Goal: Task Accomplishment & Management: Use online tool/utility

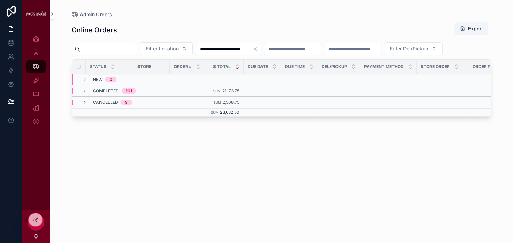
click at [258, 47] on icon "Clear" at bounding box center [256, 49] width 6 height 6
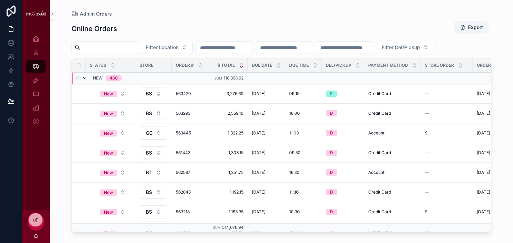
click at [85, 81] on icon "scrollable content" at bounding box center [85, 78] width 6 height 6
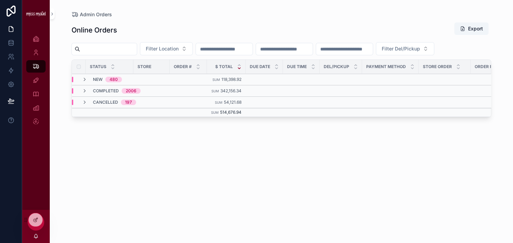
click at [237, 54] on input "scrollable content" at bounding box center [224, 49] width 57 height 10
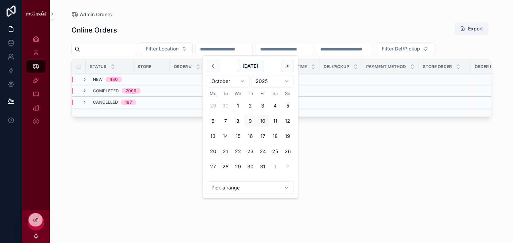
click at [267, 120] on button "10" at bounding box center [263, 121] width 12 height 12
type input "**********"
click at [267, 120] on button "10" at bounding box center [263, 121] width 12 height 12
